Goal: Task Accomplishment & Management: Manage account settings

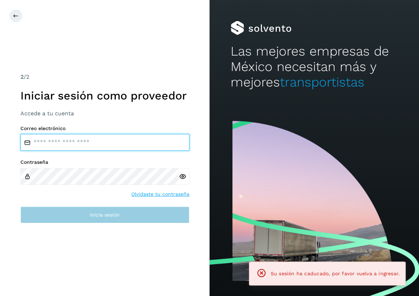
type input "**********"
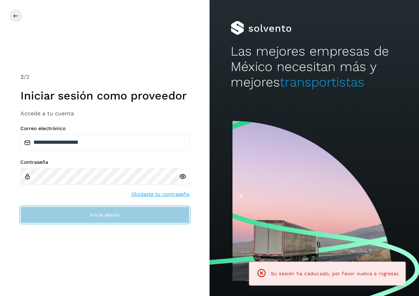
click at [124, 216] on button "Inicia sesión" at bounding box center [104, 215] width 169 height 17
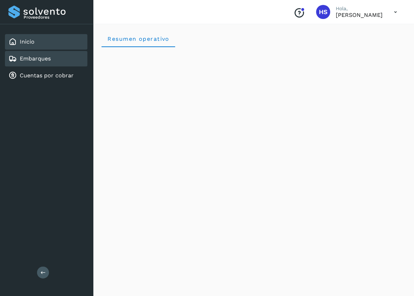
click at [30, 57] on link "Embarques" at bounding box center [35, 58] width 31 height 7
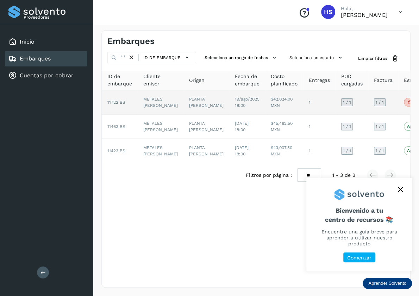
click at [404, 105] on span "No conforme" at bounding box center [424, 102] width 40 height 9
